Goal: Task Accomplishment & Management: Use online tool/utility

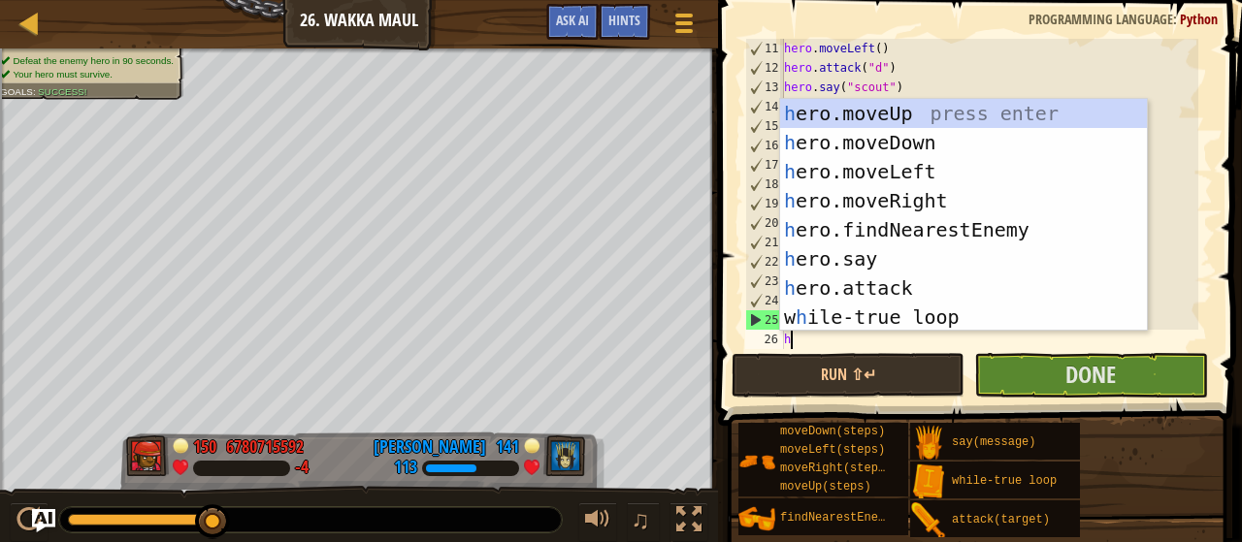
scroll to position [9, 0]
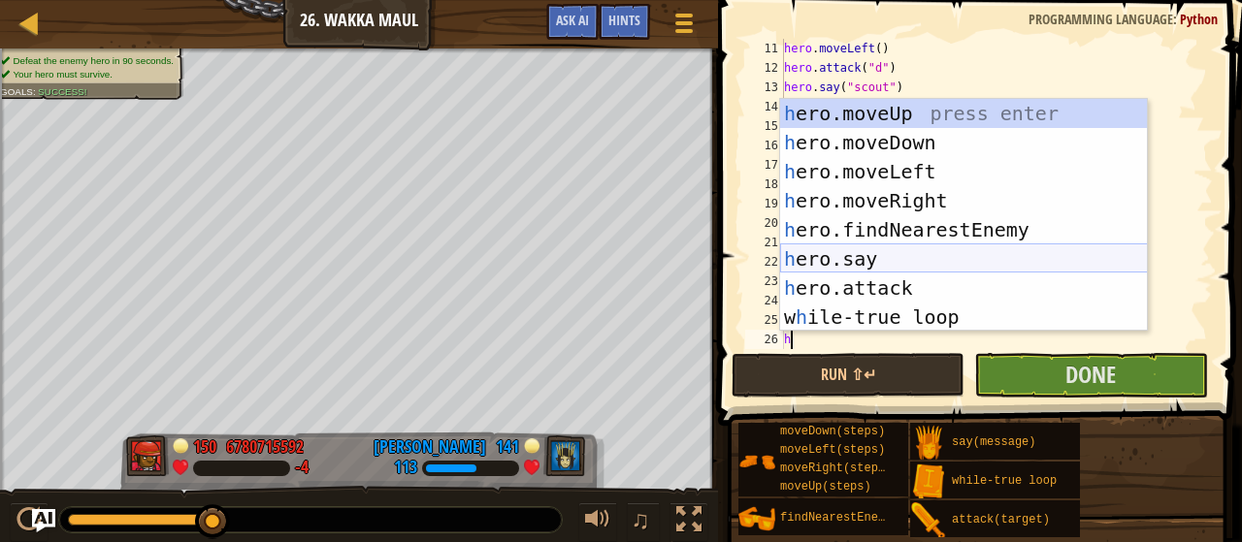
click at [887, 255] on div "h ero.moveUp press enter h ero.moveDown press enter h ero.moveLeft press enter …" at bounding box center [964, 244] width 368 height 291
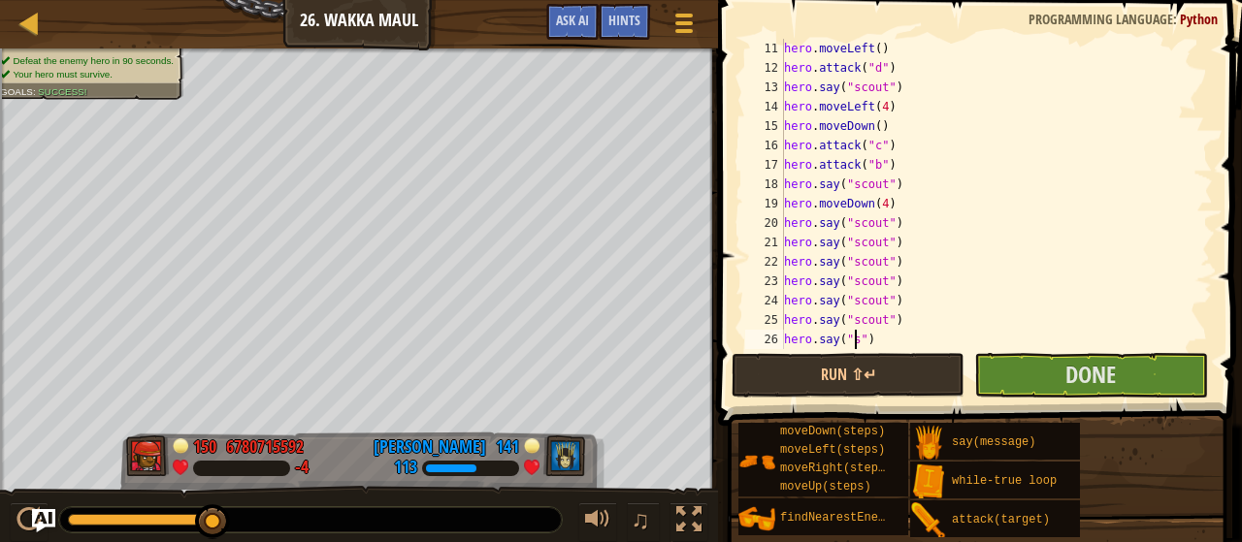
scroll to position [9, 6]
type textarea "hero.say("scout")"
click at [817, 335] on div "hero . attack ( "d" ) hero . say ( "scout" ) hero . moveLeft ( 4 ) hero . moveD…" at bounding box center [989, 213] width 418 height 349
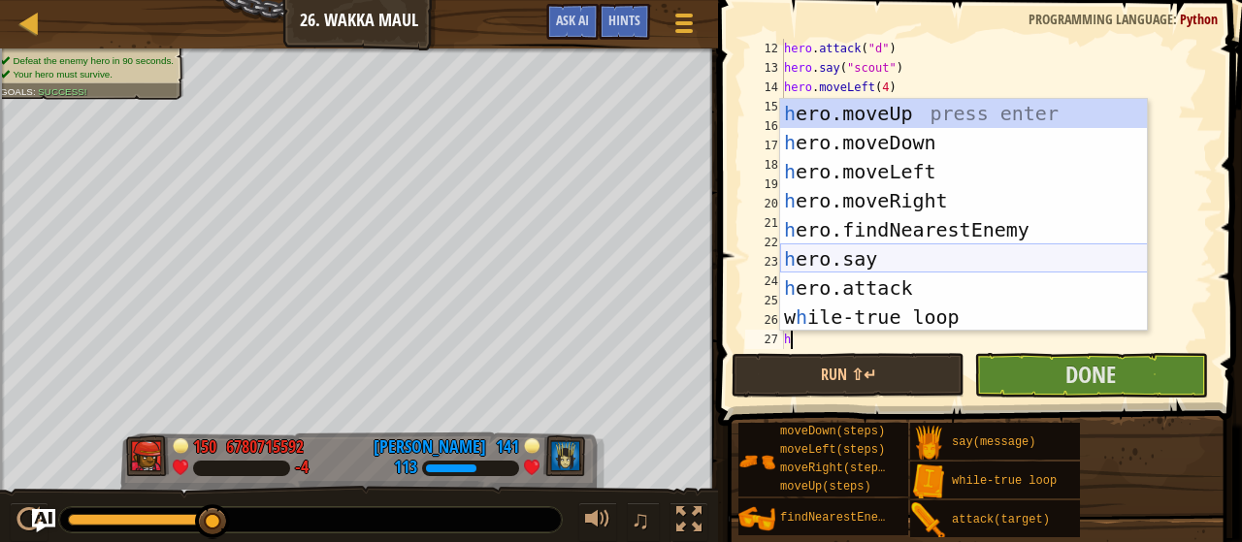
click at [893, 255] on div "h ero.moveUp press enter h ero.moveDown press enter h ero.moveLeft press enter …" at bounding box center [964, 244] width 368 height 291
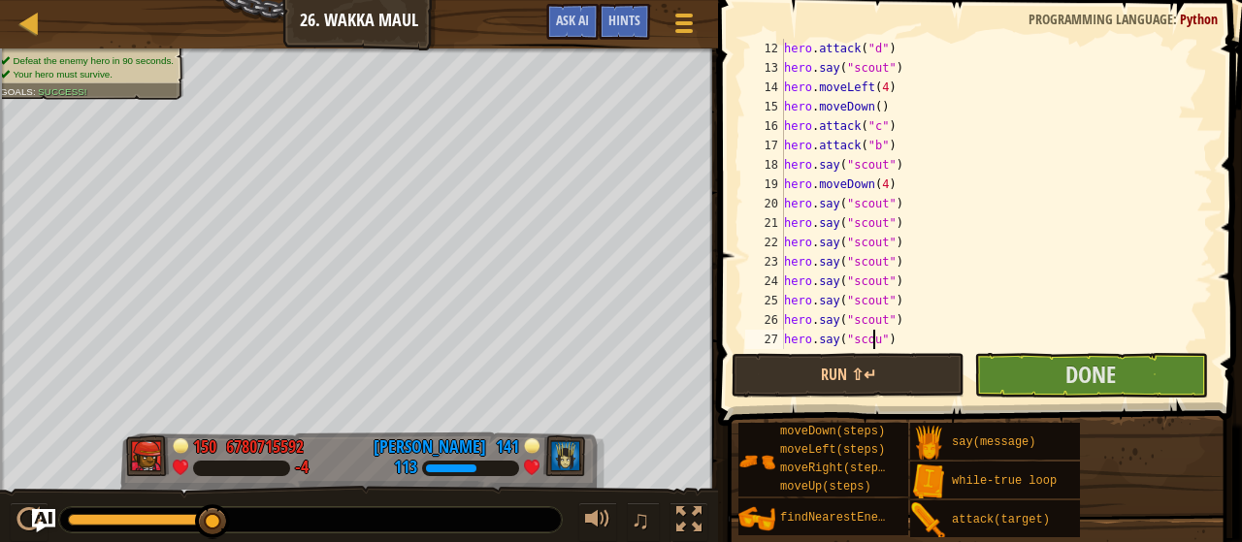
type textarea "hero.say("scout")"
click at [812, 341] on div "hero . say ( "scout" ) hero . moveLeft ( 4 ) hero . moveDown ( ) hero . attack …" at bounding box center [989, 213] width 418 height 349
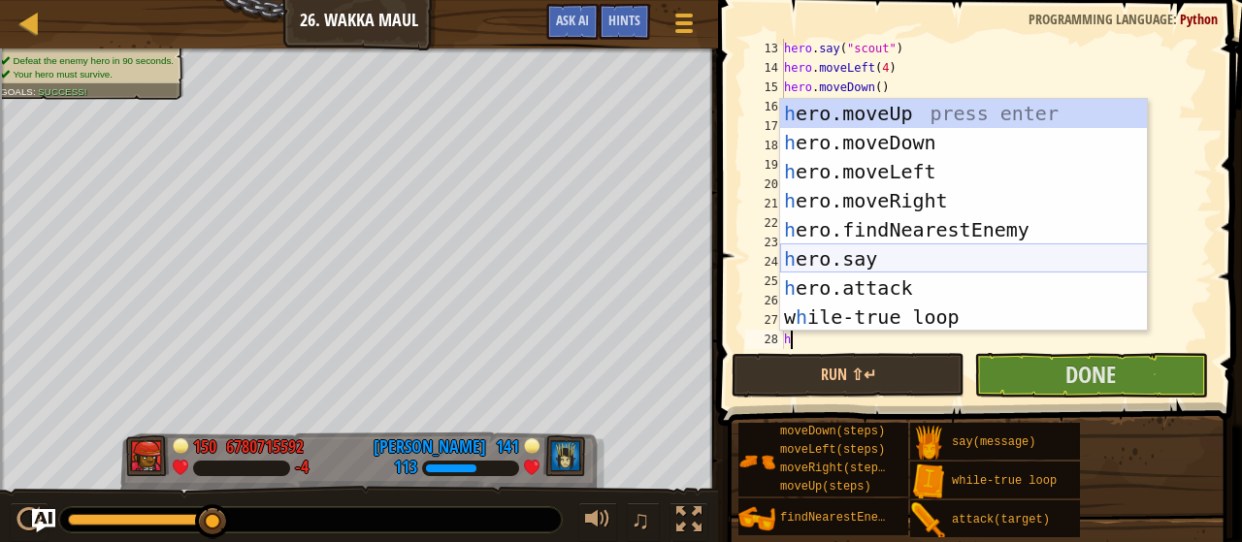
click at [922, 255] on div "h ero.moveUp press enter h ero.moveDown press enter h ero.moveLeft press enter …" at bounding box center [964, 244] width 368 height 291
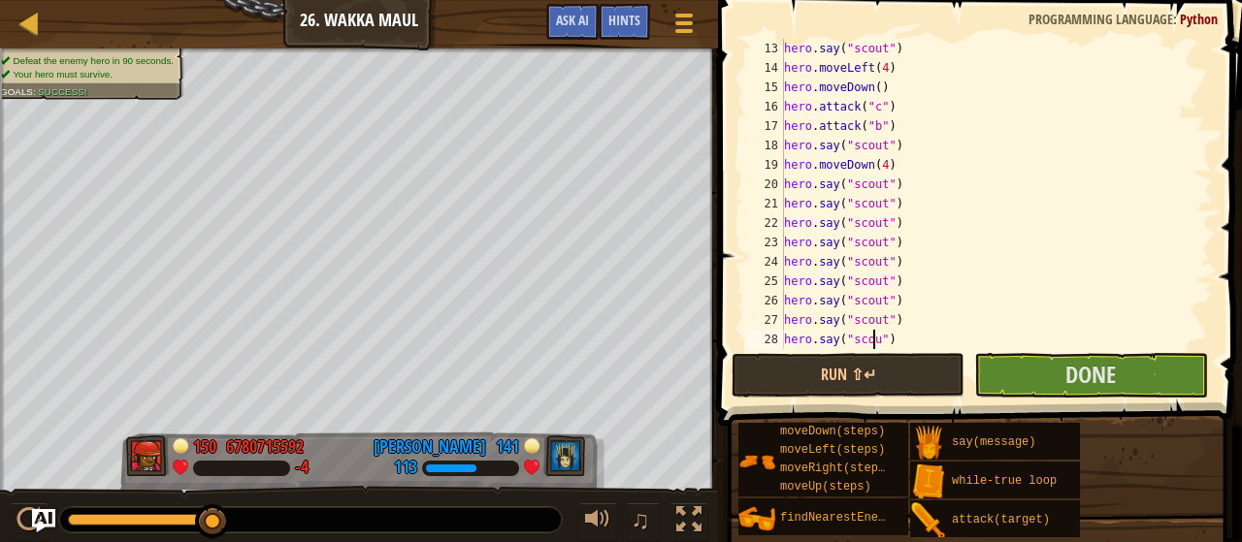
type textarea "hero.say("scout")"
click at [815, 337] on div "hero . moveLeft ( 4 ) hero . moveDown ( ) hero . attack ( "c" ) hero . attack (…" at bounding box center [989, 213] width 418 height 349
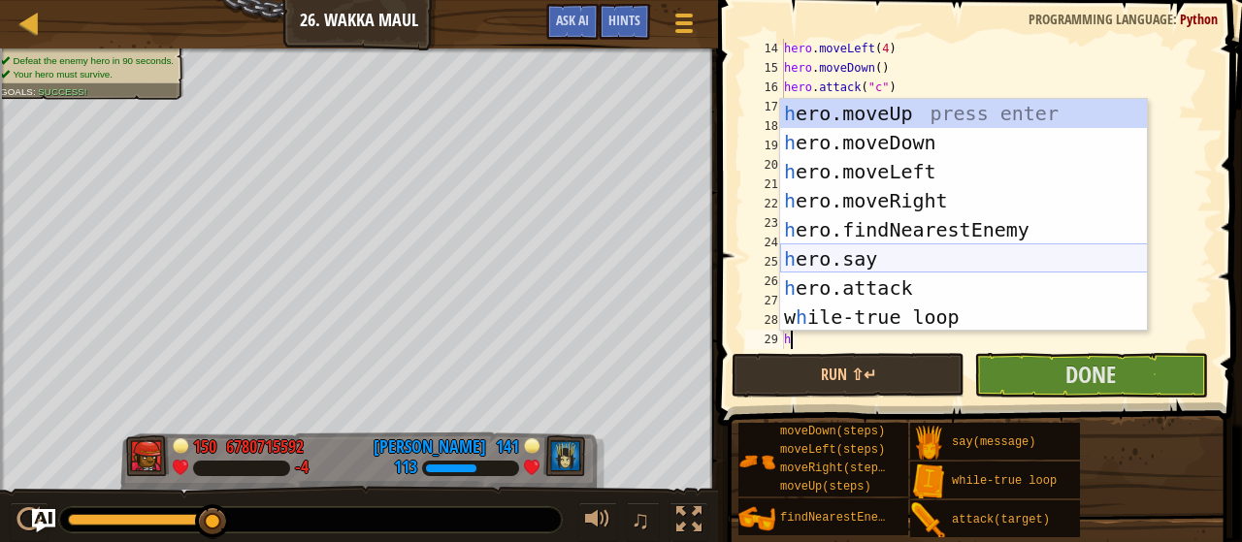
click at [895, 254] on div "h ero.moveUp press enter h ero.moveDown press enter h ero.moveLeft press enter …" at bounding box center [964, 244] width 368 height 291
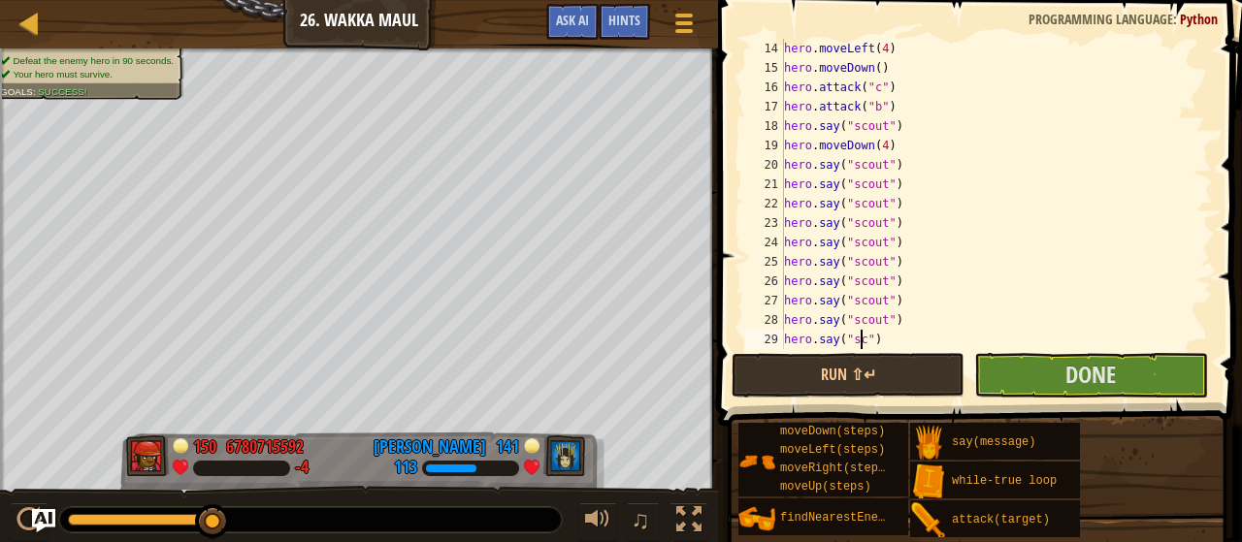
scroll to position [9, 6]
type textarea "hero.say("scout")"
click at [796, 339] on div "hero . moveDown ( ) hero . attack ( "c" ) hero . attack ( "b" ) hero . say ( "s…" at bounding box center [989, 213] width 418 height 349
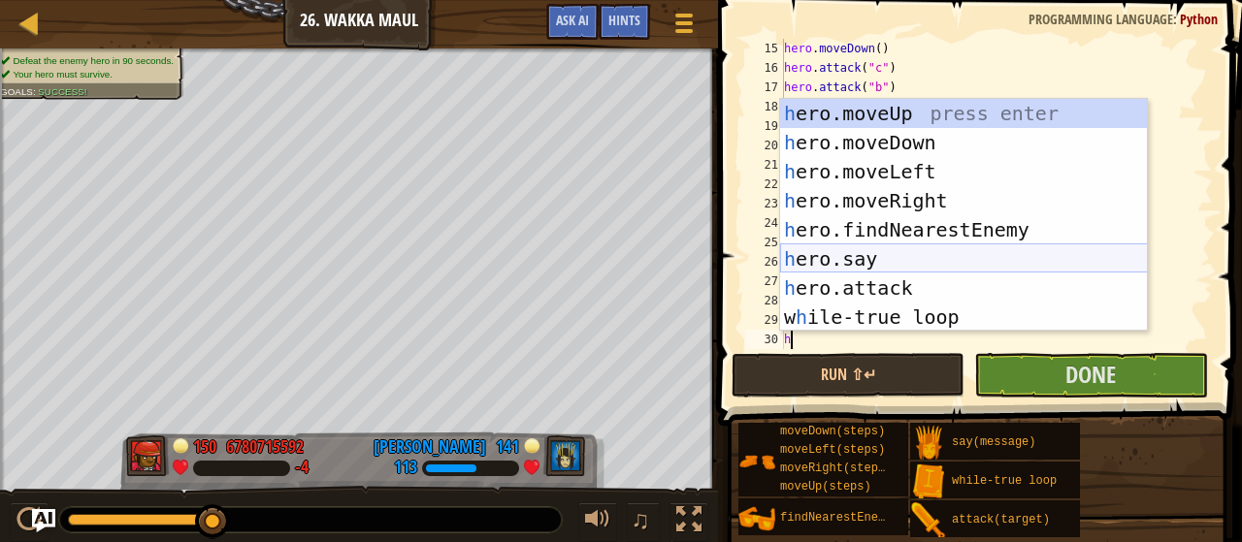
click at [891, 253] on div "h ero.moveUp press enter h ero.moveDown press enter h ero.moveLeft press enter …" at bounding box center [964, 244] width 368 height 291
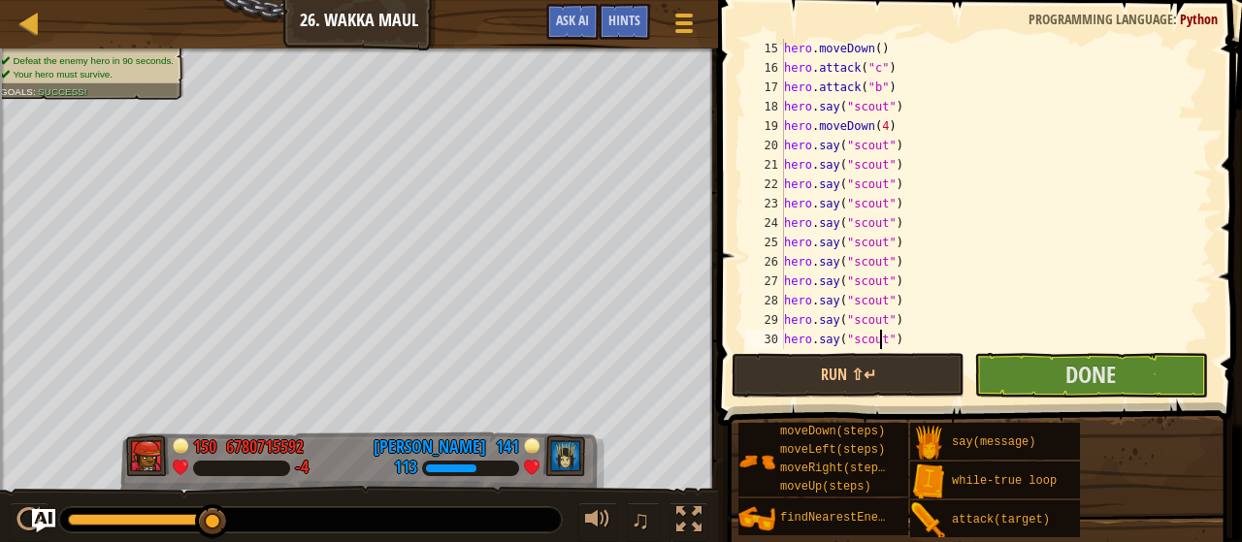
scroll to position [9, 8]
type textarea "hero.say("scout")"
click at [878, 374] on button "Run ⇧↵" at bounding box center [848, 375] width 233 height 45
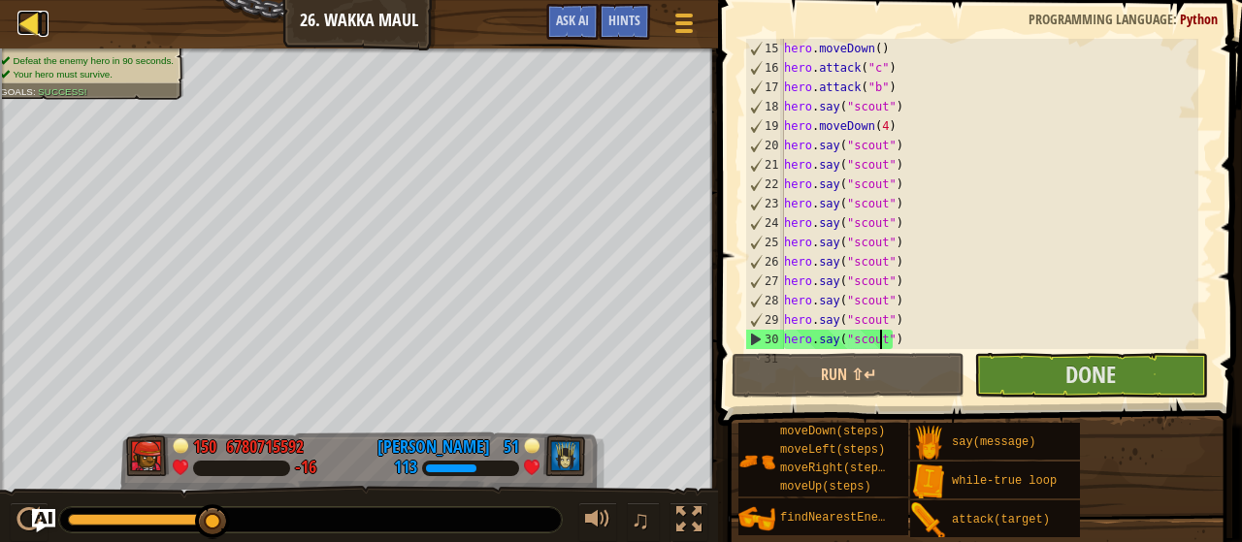
click at [21, 22] on div at bounding box center [29, 23] width 24 height 24
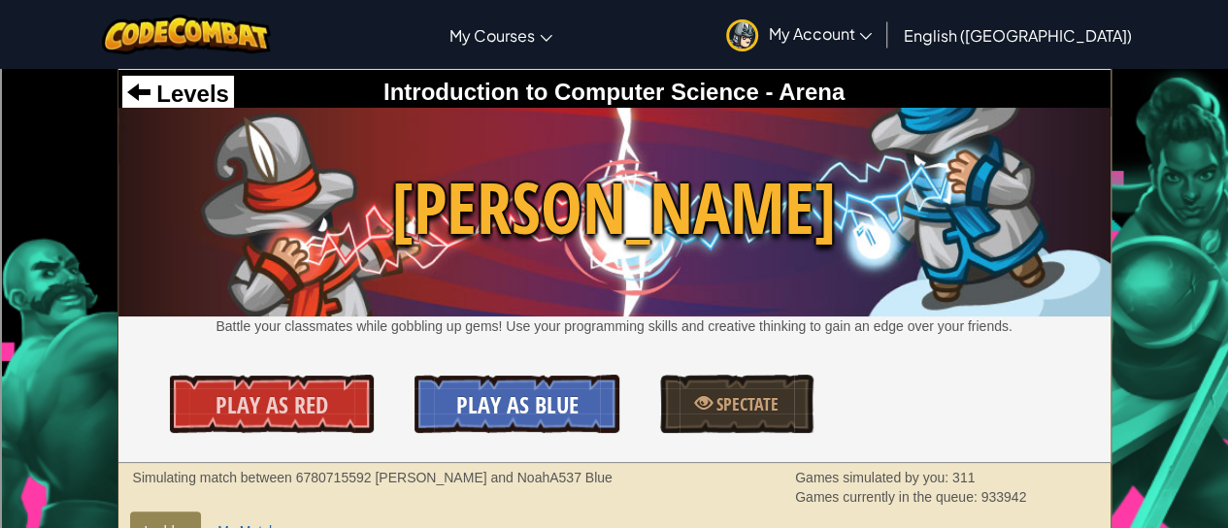
click at [552, 406] on span "Play As Blue" at bounding box center [517, 404] width 122 height 31
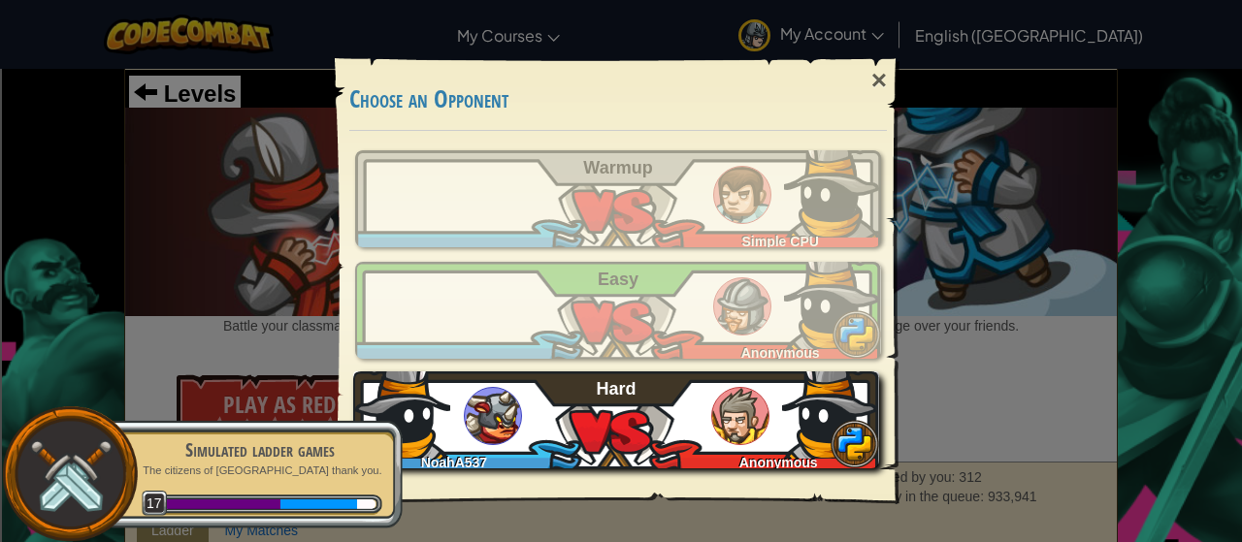
click at [673, 432] on div "NoahA537 Anonymous Hard" at bounding box center [616, 420] width 526 height 97
